Goal: Navigation & Orientation: Find specific page/section

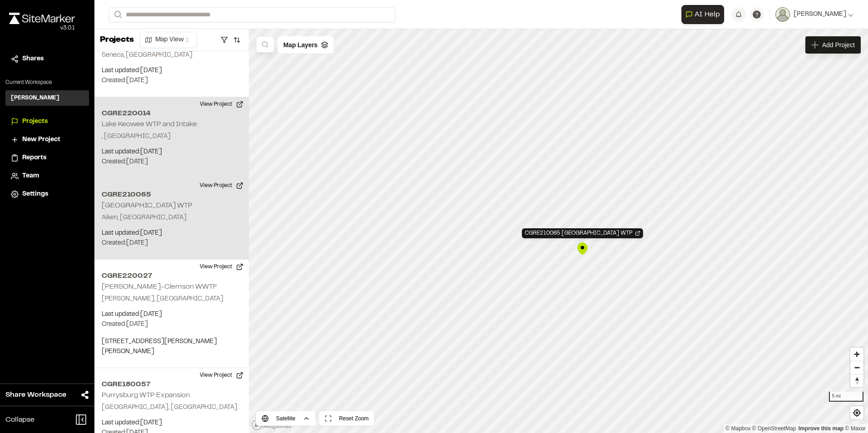
scroll to position [42, 0]
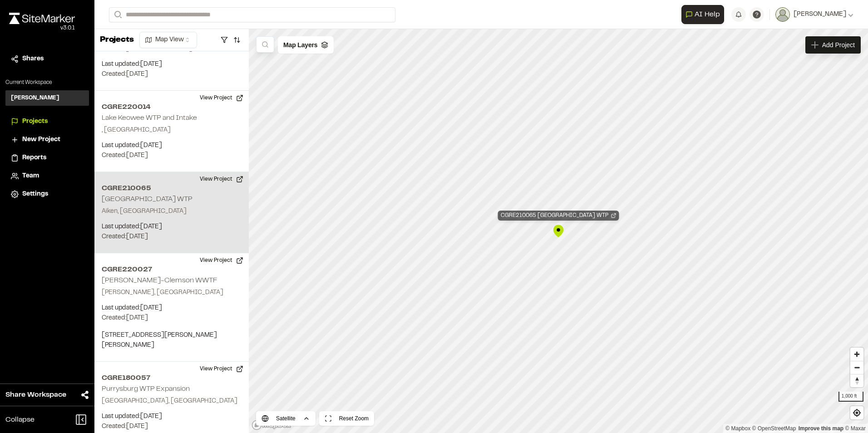
click at [559, 215] on div "CGRE210065 Shaws Creek WTP" at bounding box center [558, 216] width 121 height 10
click at [558, 216] on div "CGRE210065 Shaws Creek WTP" at bounding box center [558, 216] width 121 height 10
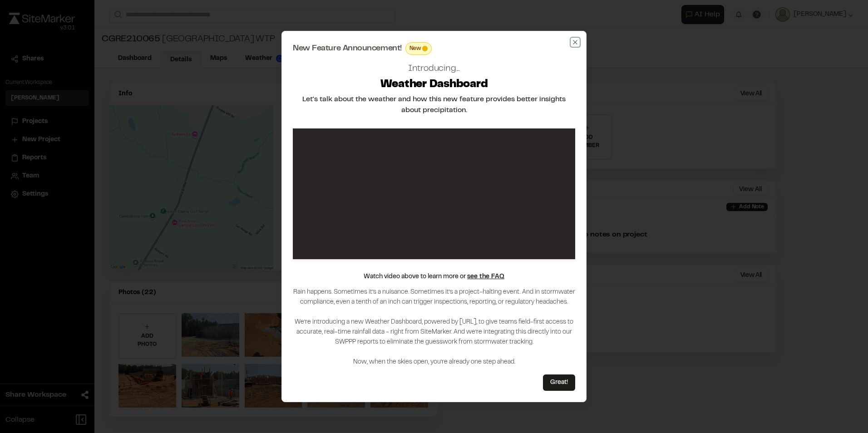
click at [576, 44] on icon "button" at bounding box center [575, 42] width 7 height 7
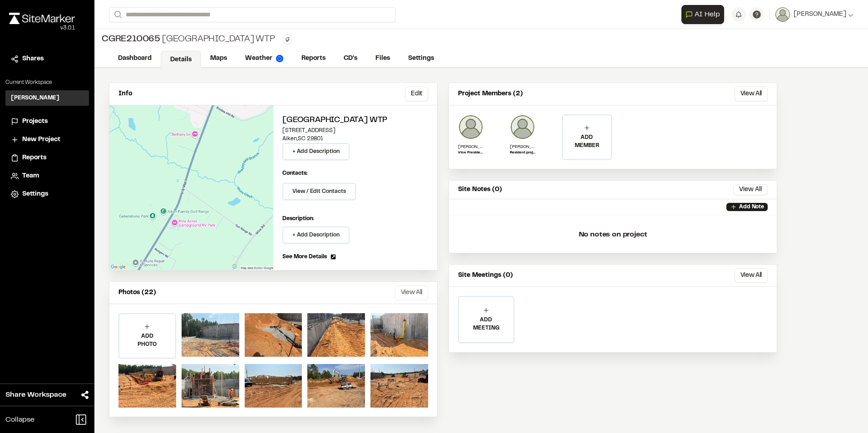
click at [407, 291] on button "View All" at bounding box center [411, 293] width 33 height 15
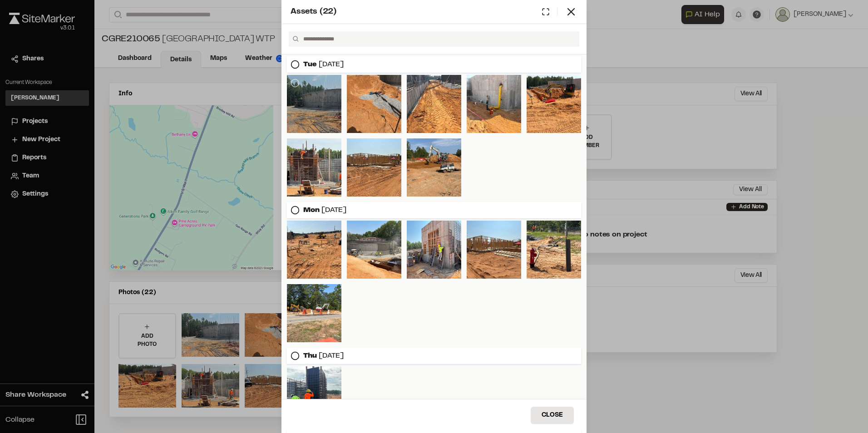
click at [323, 109] on div at bounding box center [314, 104] width 54 height 58
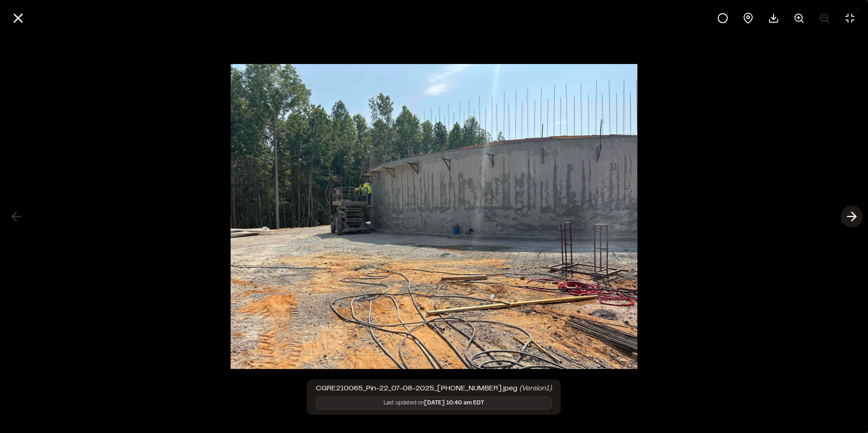
click at [852, 217] on line at bounding box center [852, 217] width 9 height 0
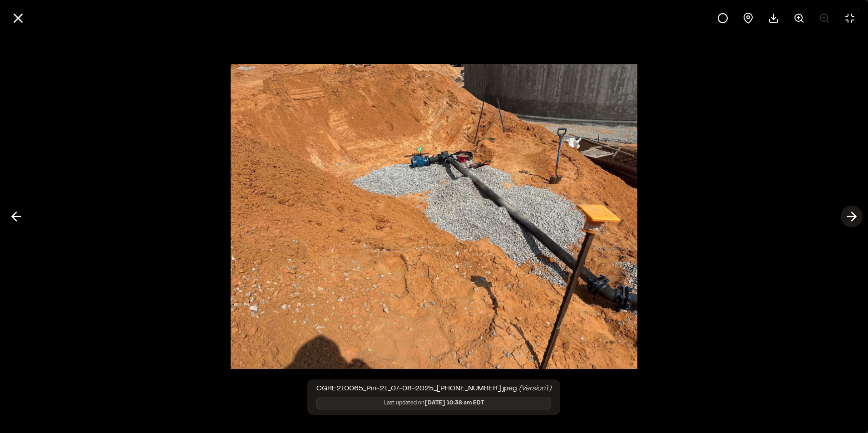
click at [852, 217] on line at bounding box center [852, 217] width 9 height 0
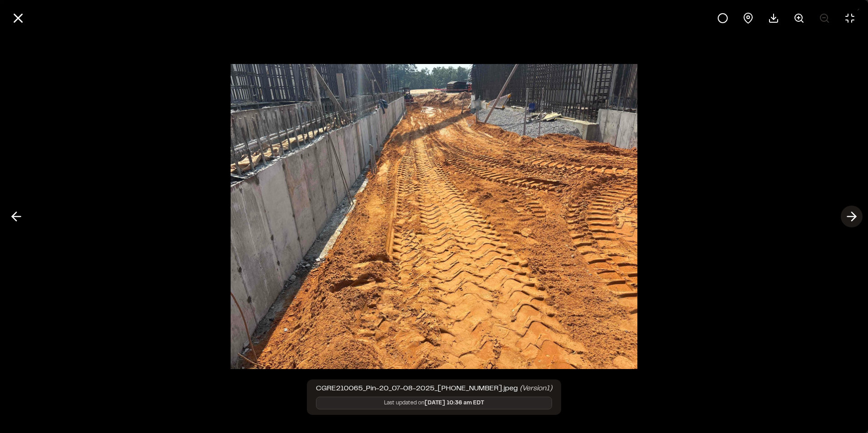
click at [853, 217] on line at bounding box center [852, 217] width 9 height 0
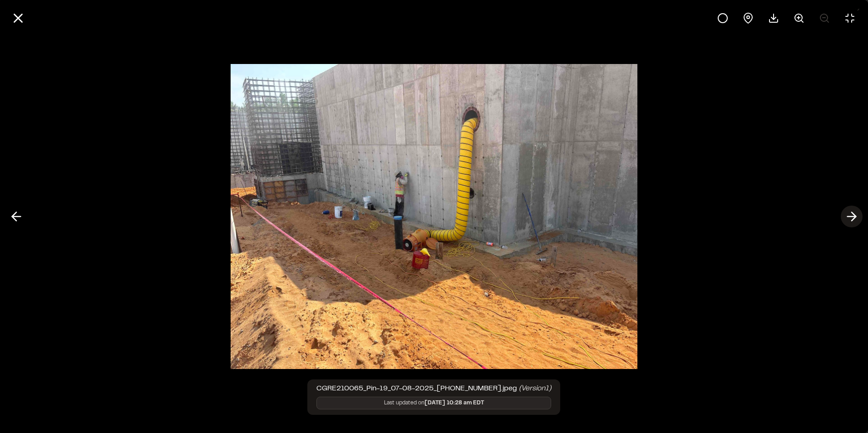
click at [853, 218] on icon at bounding box center [852, 216] width 15 height 15
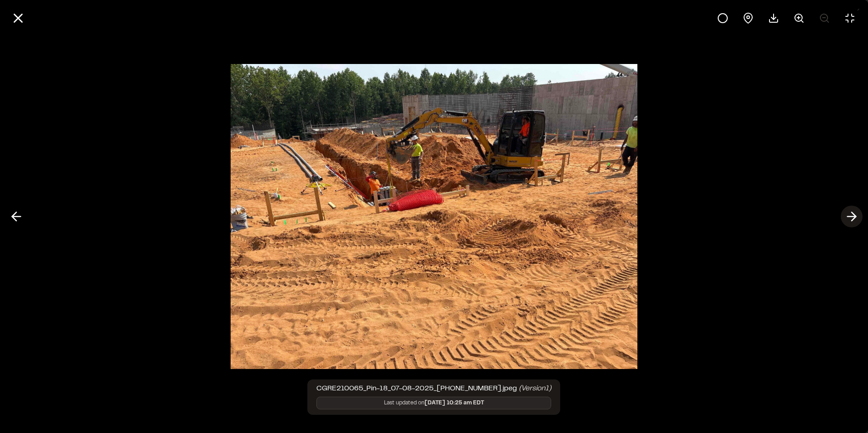
click at [851, 220] on icon at bounding box center [852, 216] width 15 height 15
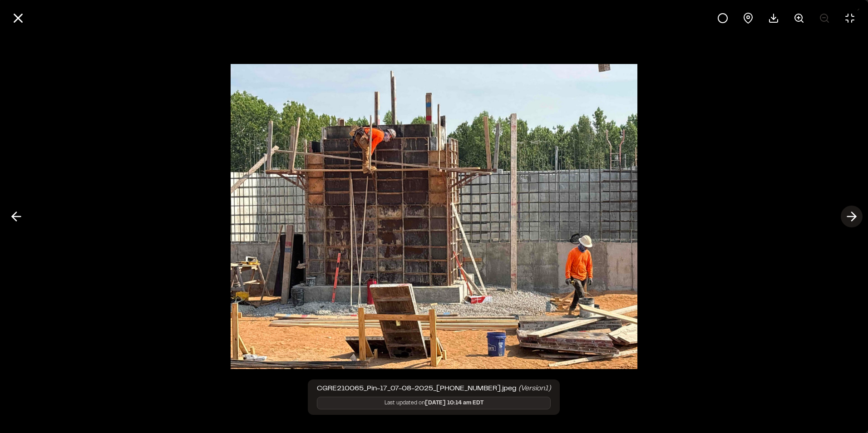
click at [851, 223] on icon at bounding box center [852, 216] width 15 height 15
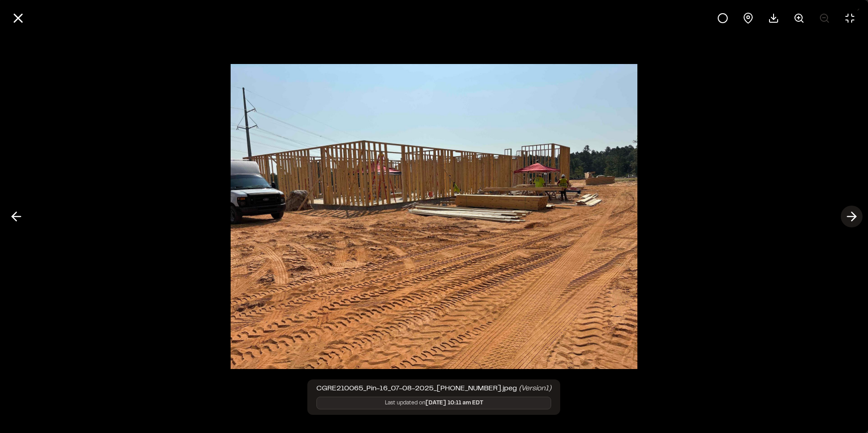
click at [852, 227] on button at bounding box center [852, 217] width 22 height 22
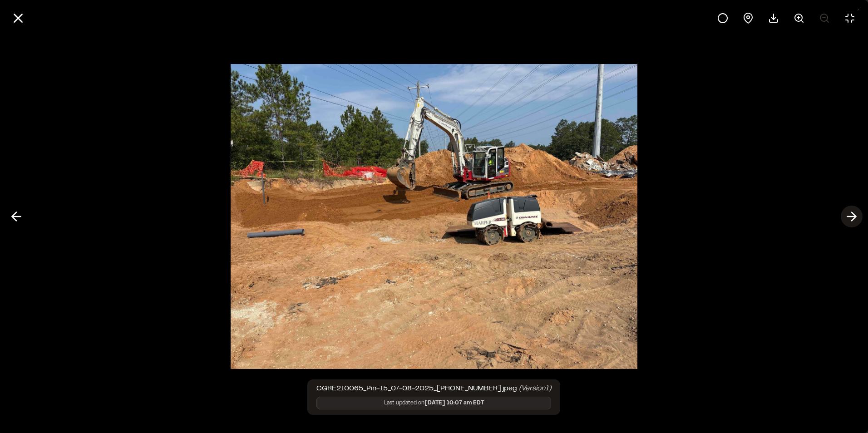
click at [852, 227] on button at bounding box center [852, 217] width 22 height 22
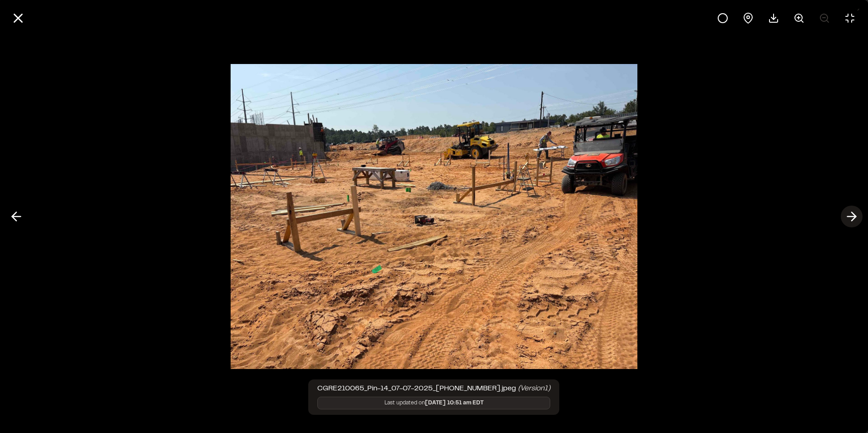
click at [852, 227] on button at bounding box center [852, 217] width 22 height 22
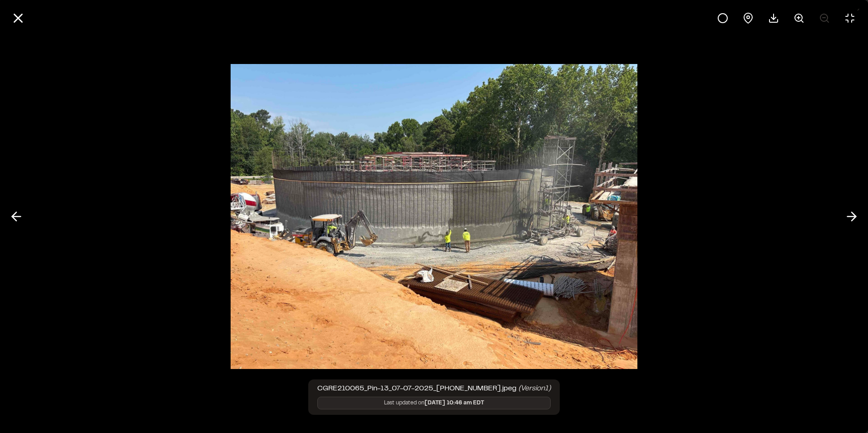
click at [852, 228] on div "CGRE210065_Pin-13_07-07-2025_14-46-38-793.jpeg (Version 1 ) Last updated on Jul…" at bounding box center [434, 216] width 868 height 433
click at [852, 220] on icon at bounding box center [852, 216] width 15 height 15
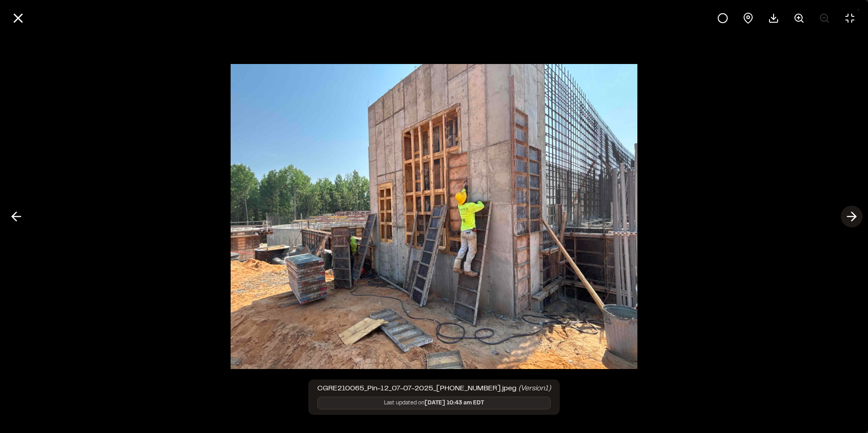
click at [853, 222] on icon at bounding box center [852, 216] width 15 height 15
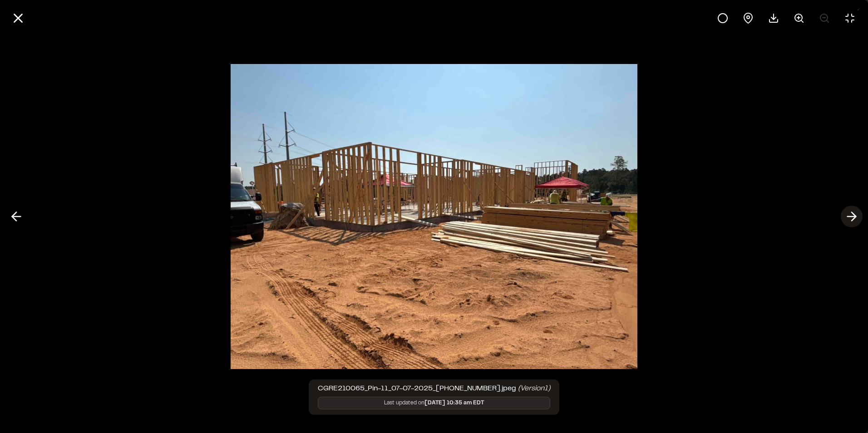
click at [853, 223] on icon at bounding box center [852, 216] width 15 height 15
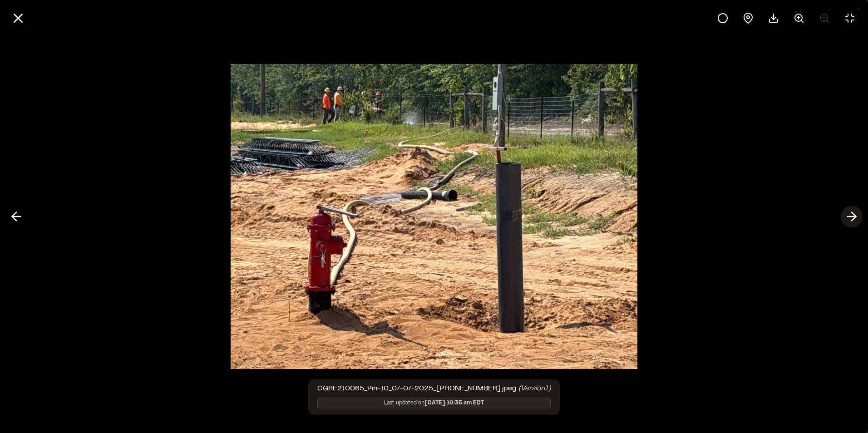
click at [855, 219] on icon at bounding box center [852, 216] width 15 height 15
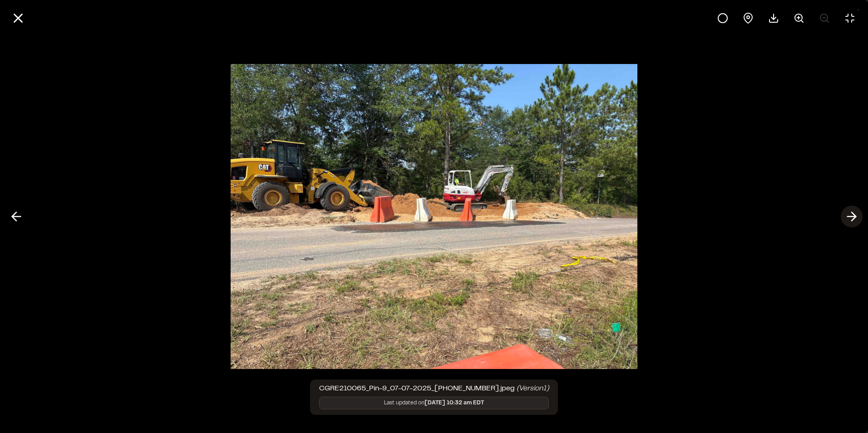
click at [857, 219] on icon at bounding box center [852, 216] width 15 height 15
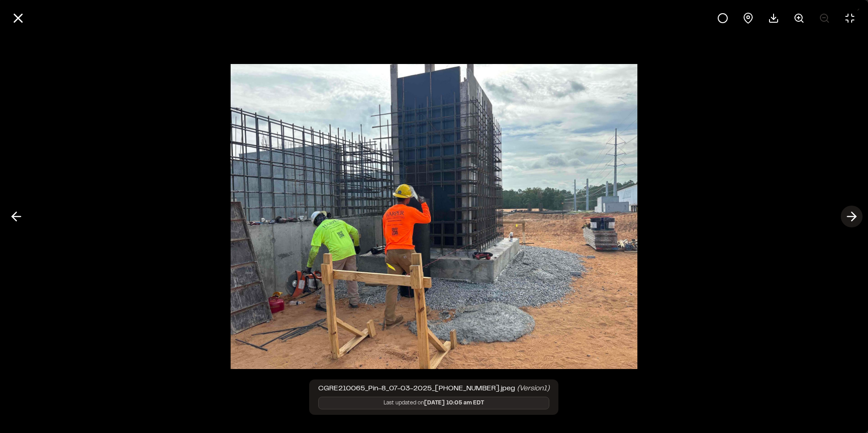
click at [849, 218] on icon at bounding box center [852, 216] width 15 height 15
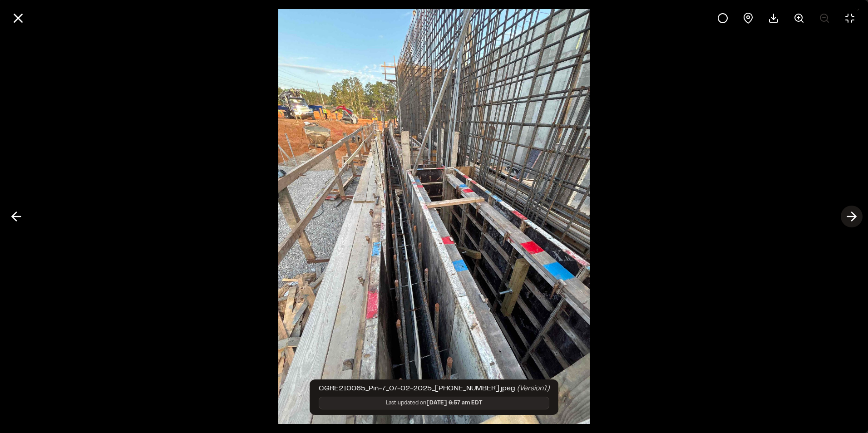
click at [847, 219] on icon at bounding box center [852, 216] width 15 height 15
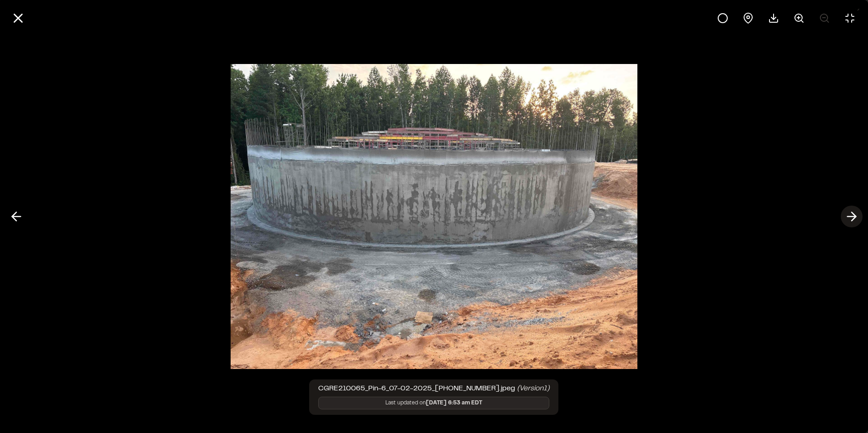
click at [847, 219] on icon at bounding box center [852, 216] width 15 height 15
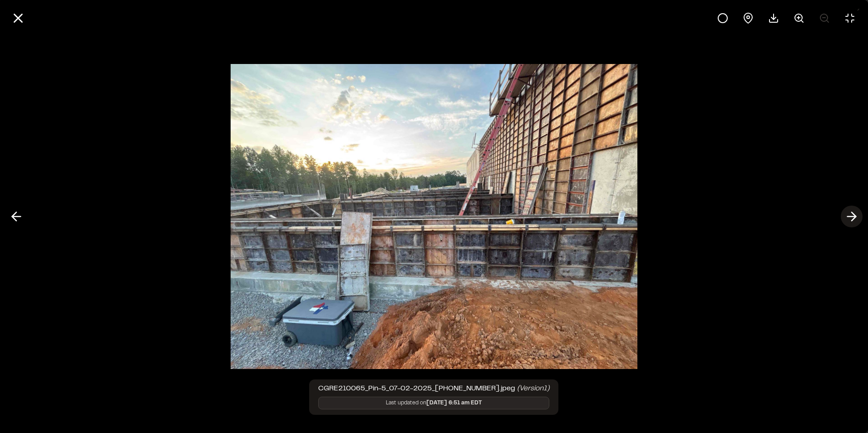
click at [847, 219] on icon at bounding box center [852, 216] width 15 height 15
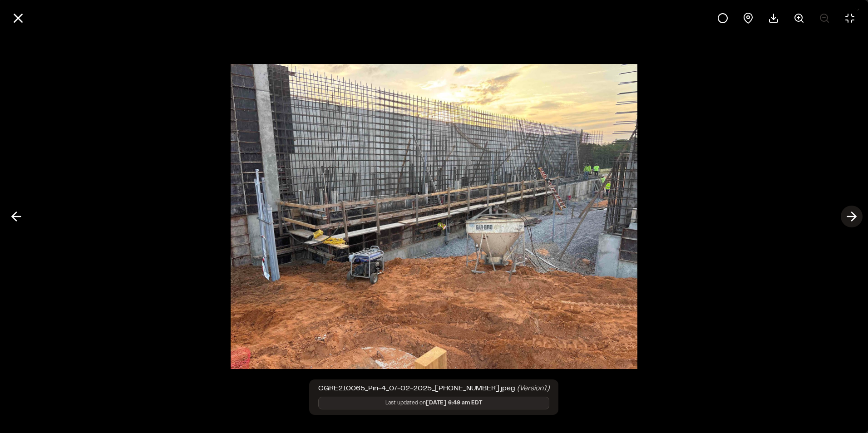
click at [847, 219] on icon at bounding box center [852, 216] width 15 height 15
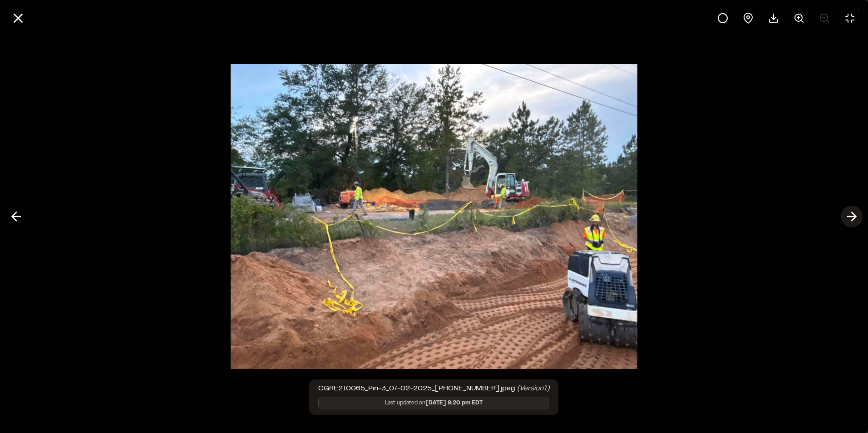
click at [847, 219] on icon at bounding box center [852, 216] width 15 height 15
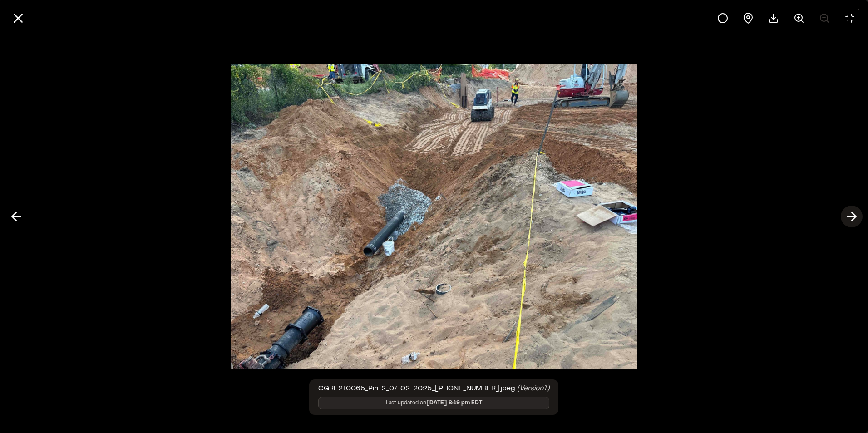
click at [847, 219] on icon at bounding box center [852, 216] width 15 height 15
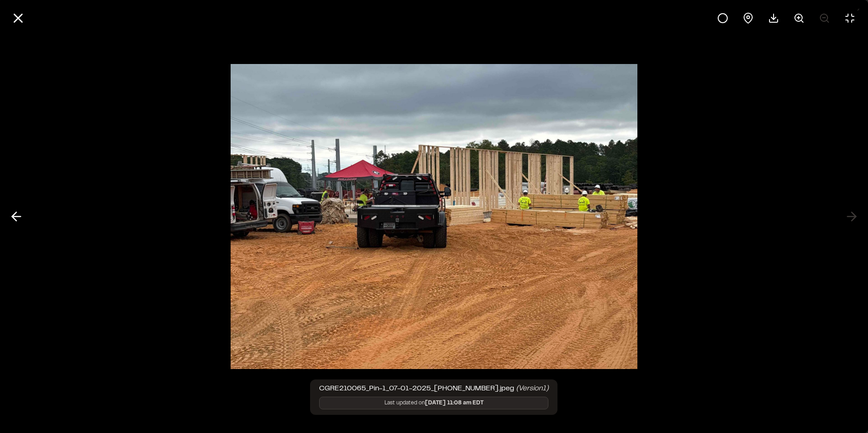
click at [847, 221] on div at bounding box center [434, 216] width 868 height 433
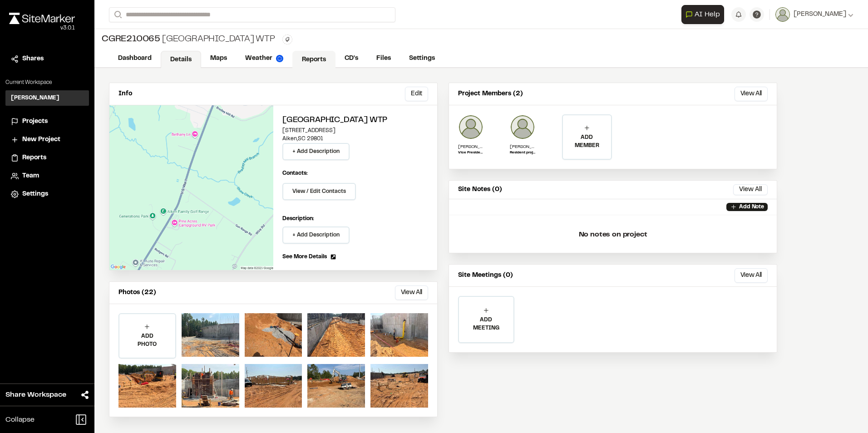
click at [312, 59] on link "Reports" at bounding box center [313, 59] width 43 height 17
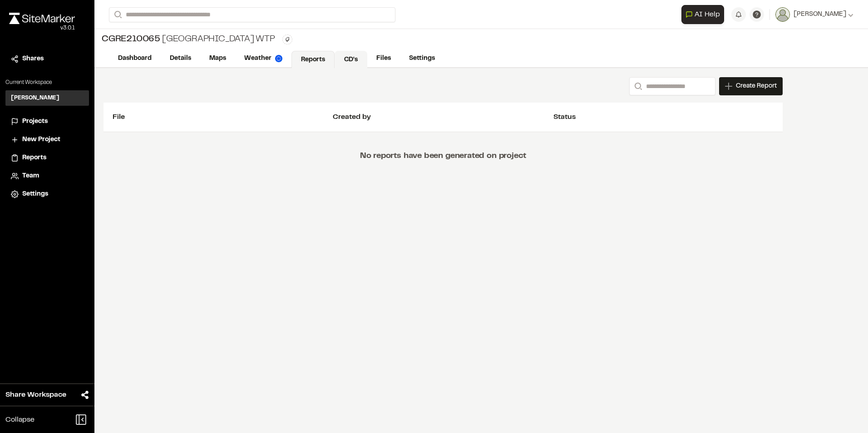
click at [349, 56] on link "CD's" at bounding box center [351, 59] width 33 height 17
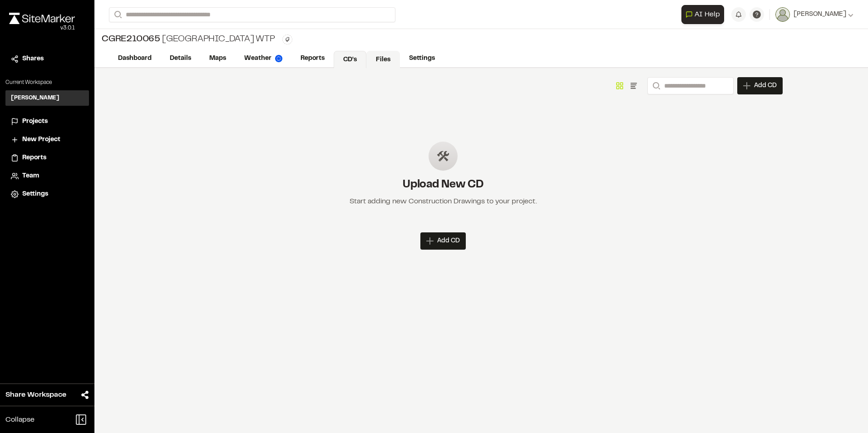
click at [386, 57] on link "Files" at bounding box center [383, 59] width 34 height 17
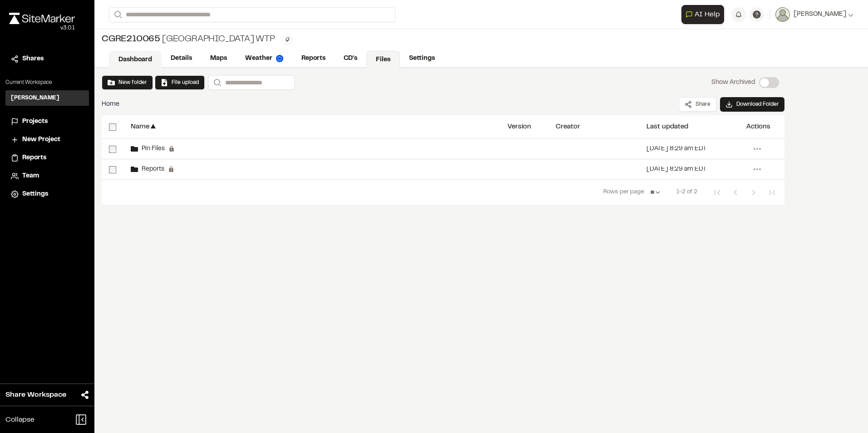
click at [137, 56] on link "Dashboard" at bounding box center [135, 59] width 53 height 17
